Goal: Find specific page/section: Find specific page/section

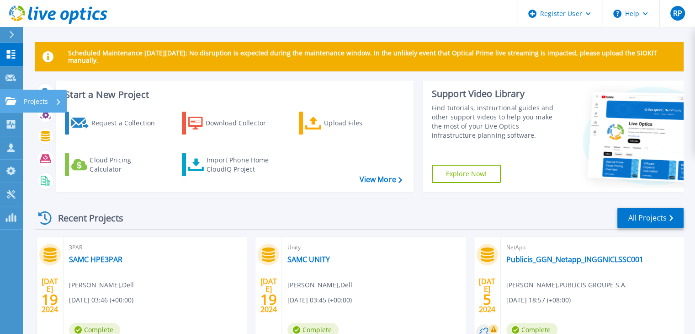
click at [14, 96] on link "Projects Projects" at bounding box center [11, 101] width 23 height 23
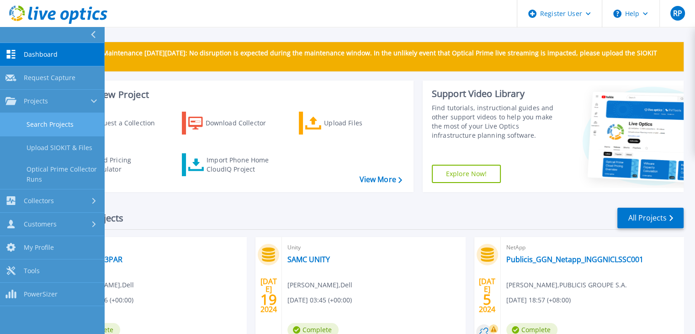
click at [71, 117] on link "Search Projects" at bounding box center [52, 124] width 104 height 23
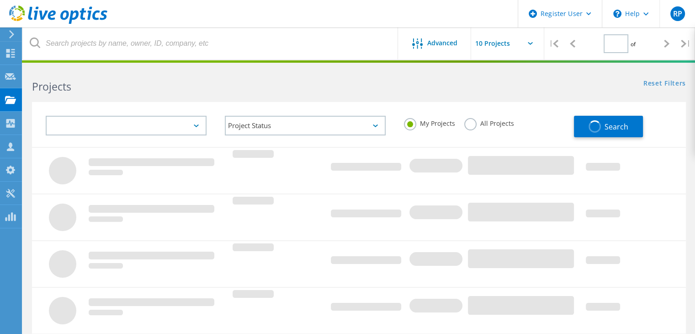
type input "1"
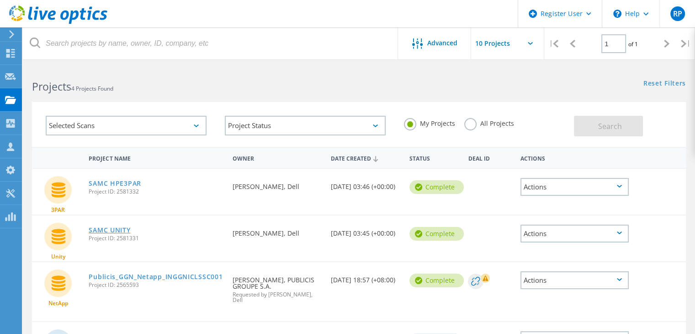
click at [118, 230] on link "SAMC UNITY" at bounding box center [110, 230] width 42 height 6
